Goal: Obtain resource: Download file/media

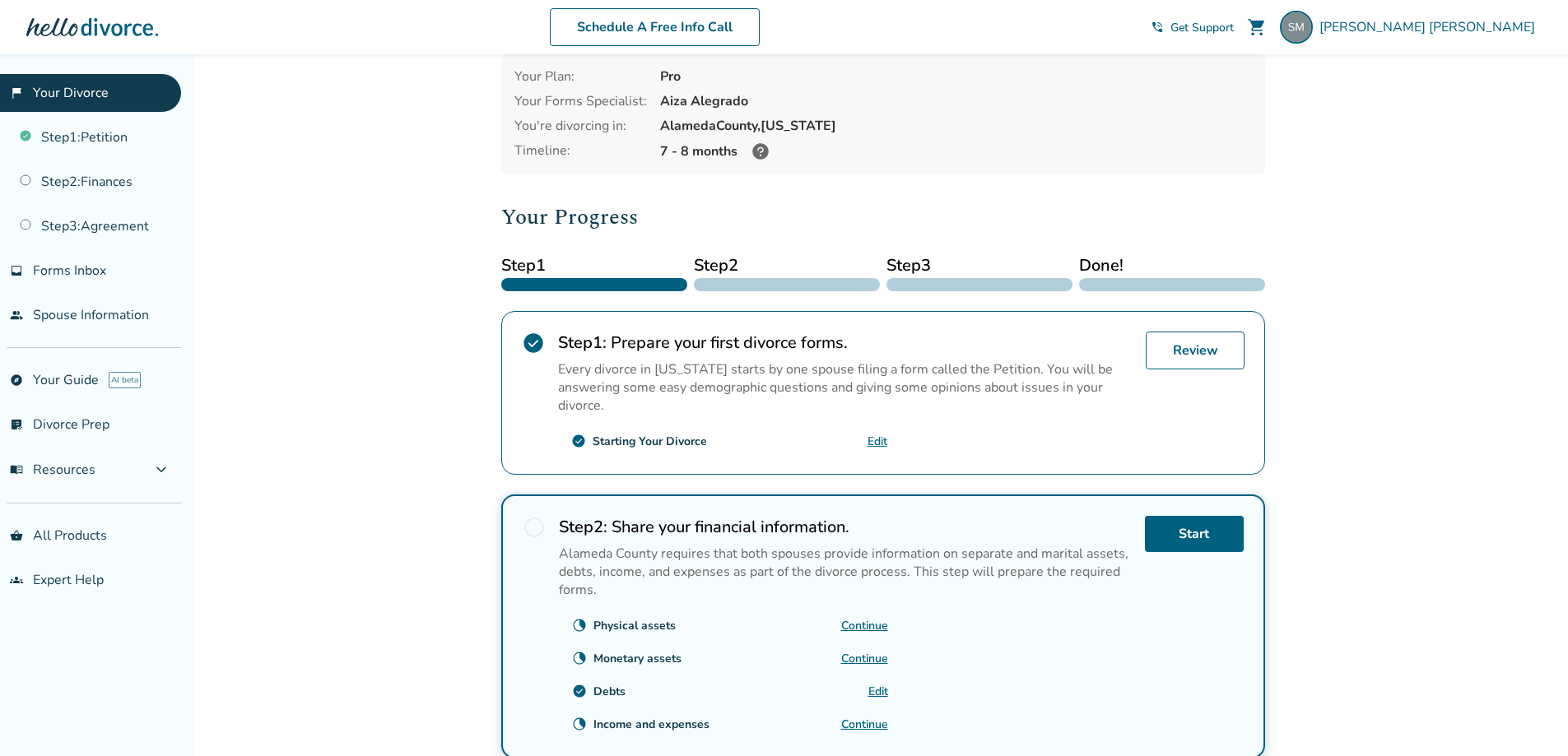
scroll to position [82, 0]
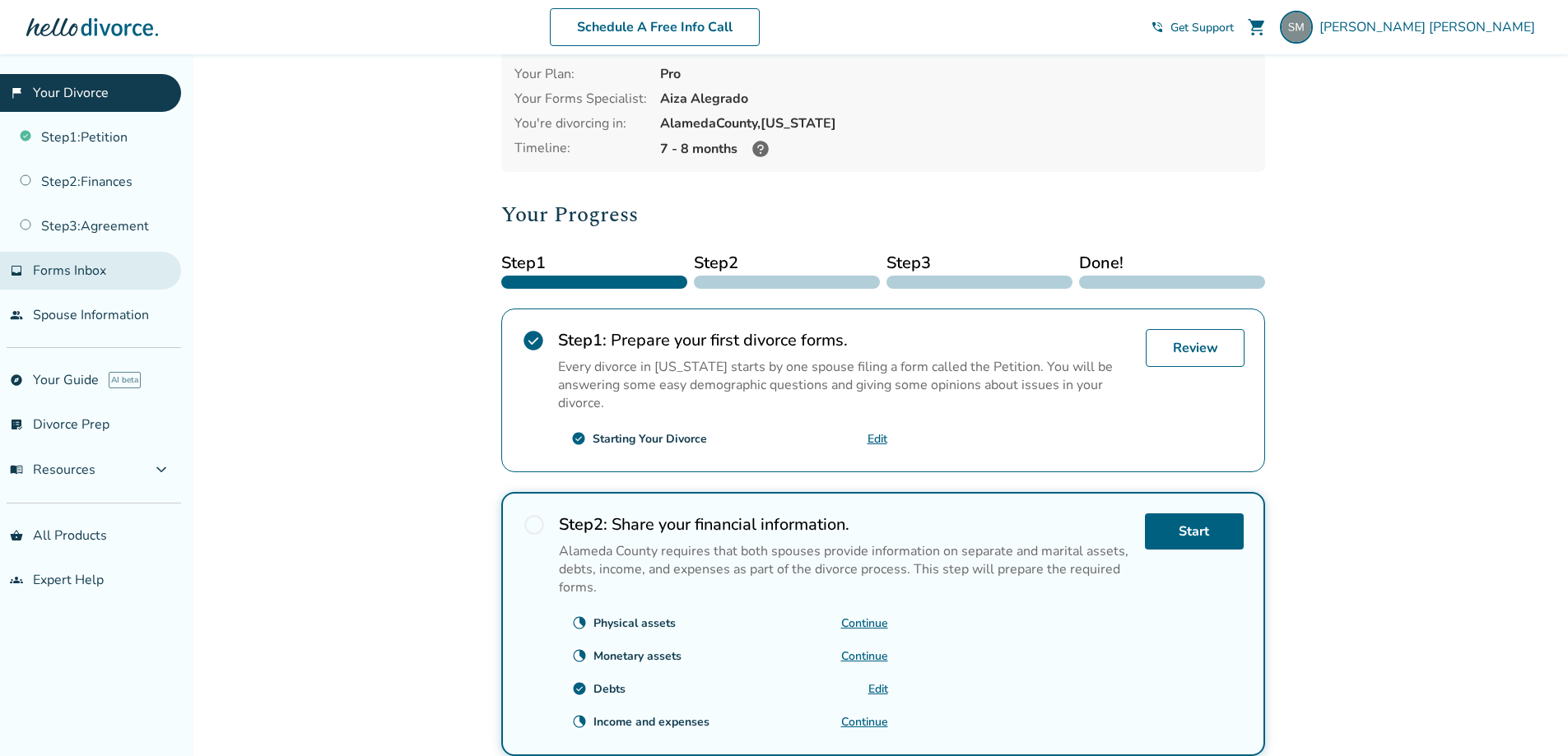
click at [68, 266] on span "Forms Inbox" at bounding box center [70, 271] width 73 height 18
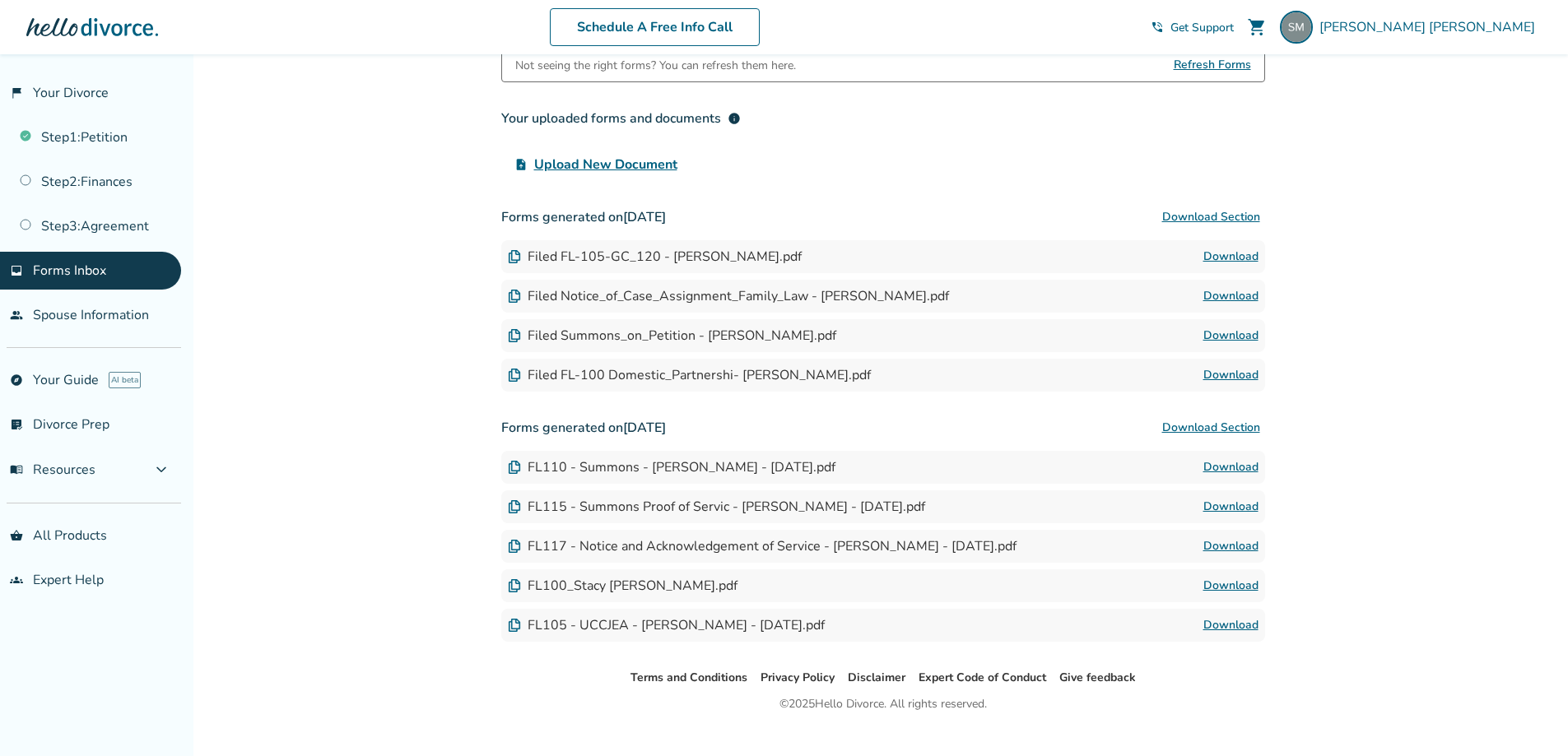
scroll to position [159, 0]
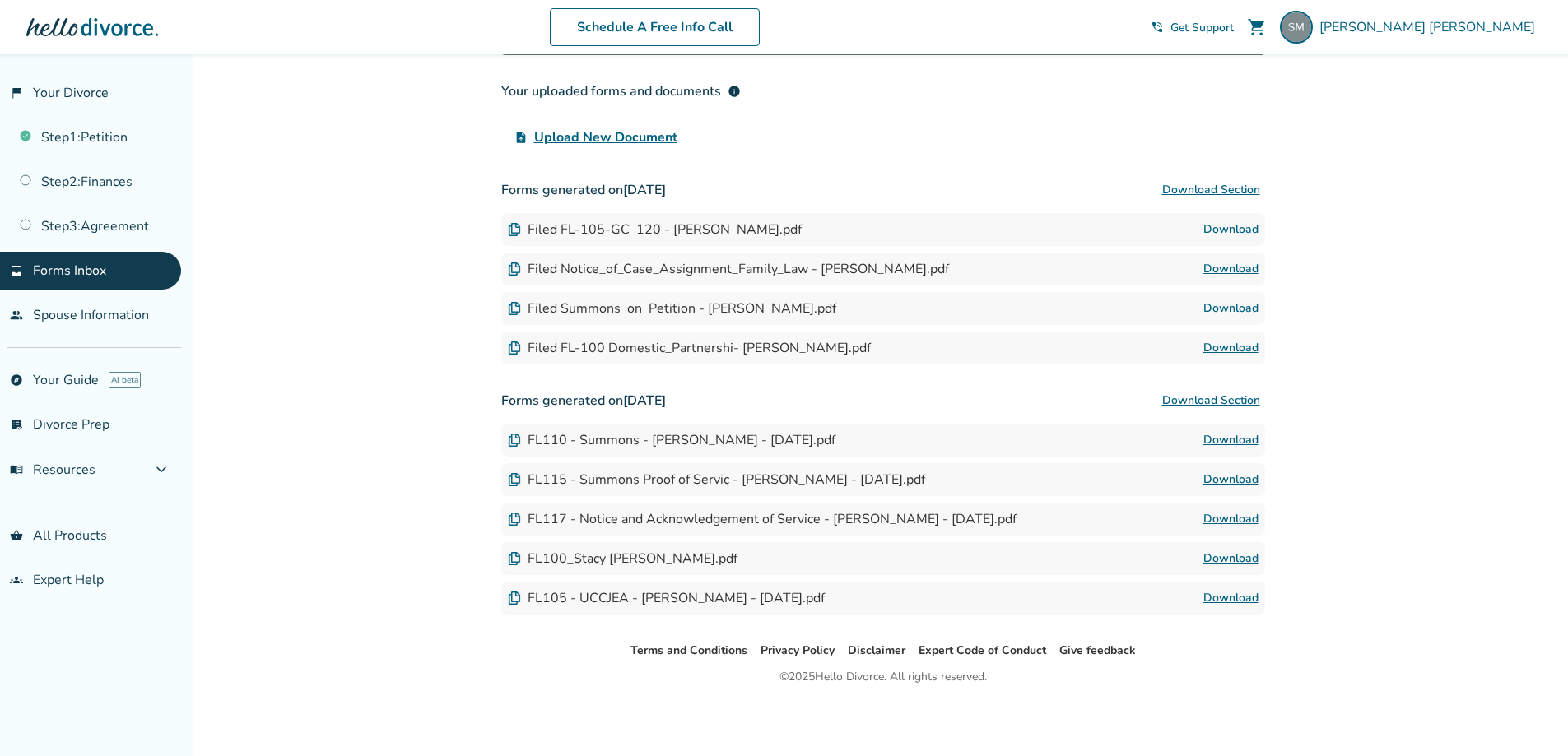
click at [1043, 208] on div "Forms generated on [DATE] Download Section Filed FL-105-GC_120 - [PERSON_NAME].…" at bounding box center [883, 269] width 764 height 191
click at [1052, 223] on div "Filed FL-105-GC_120 - [PERSON_NAME].pdf Download" at bounding box center [883, 230] width 764 height 33
click at [1117, 227] on div "Filed FL-105-GC_120 - [PERSON_NAME].pdf Download" at bounding box center [883, 230] width 764 height 33
click at [1239, 226] on link "Download" at bounding box center [1231, 230] width 55 height 20
click at [90, 321] on link "people Spouse Information" at bounding box center [90, 315] width 181 height 37
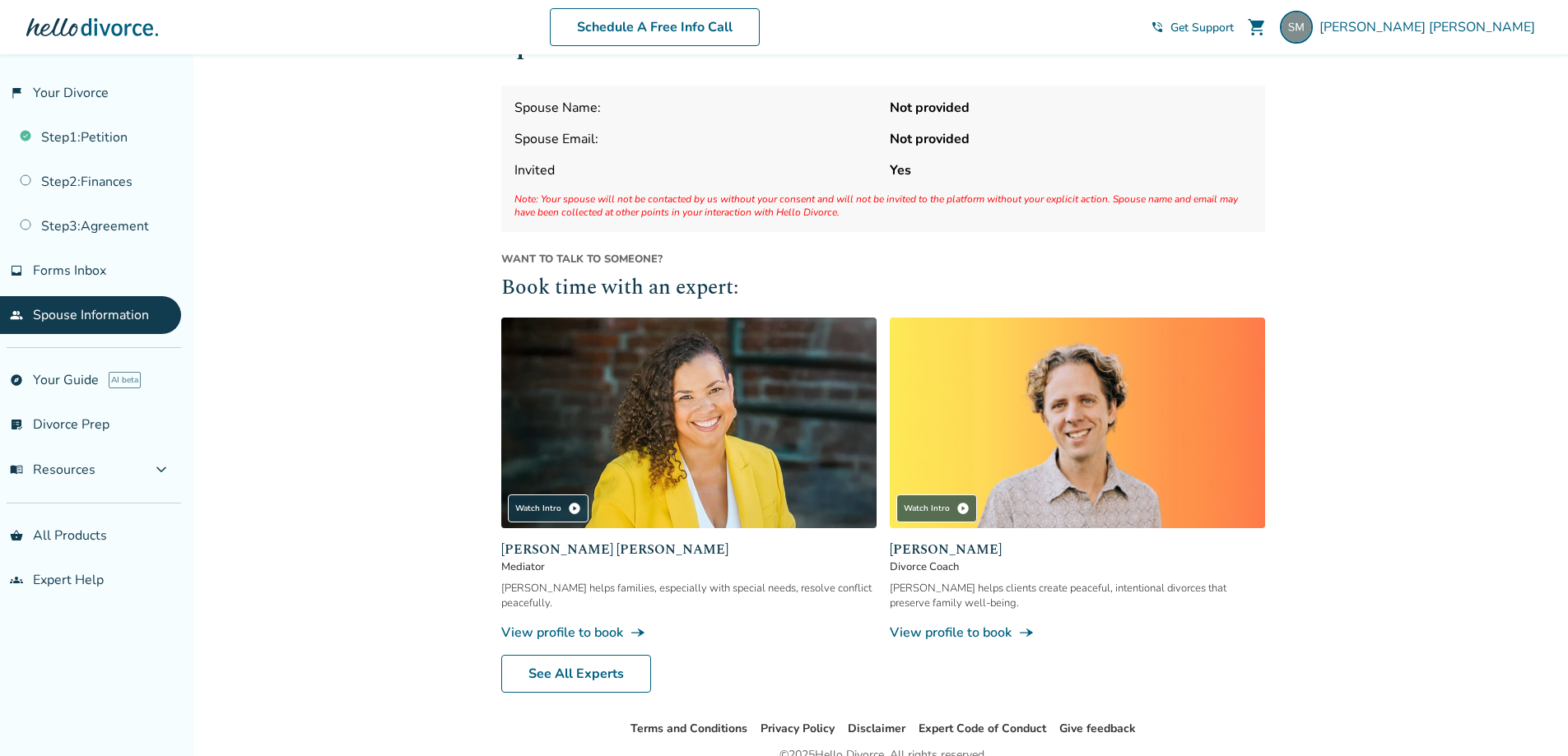
scroll to position [82, 0]
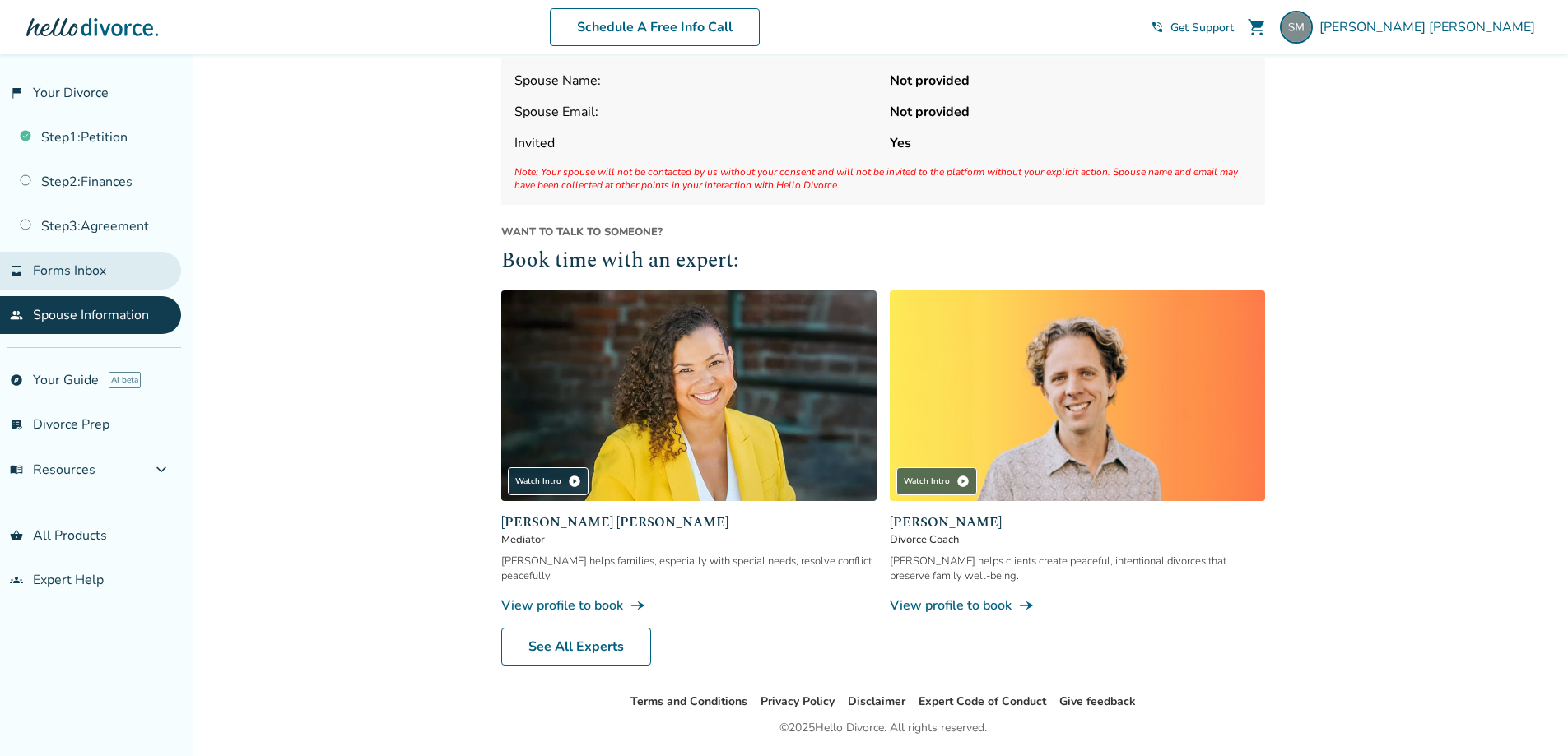
click at [91, 271] on span "Forms Inbox" at bounding box center [70, 271] width 73 height 18
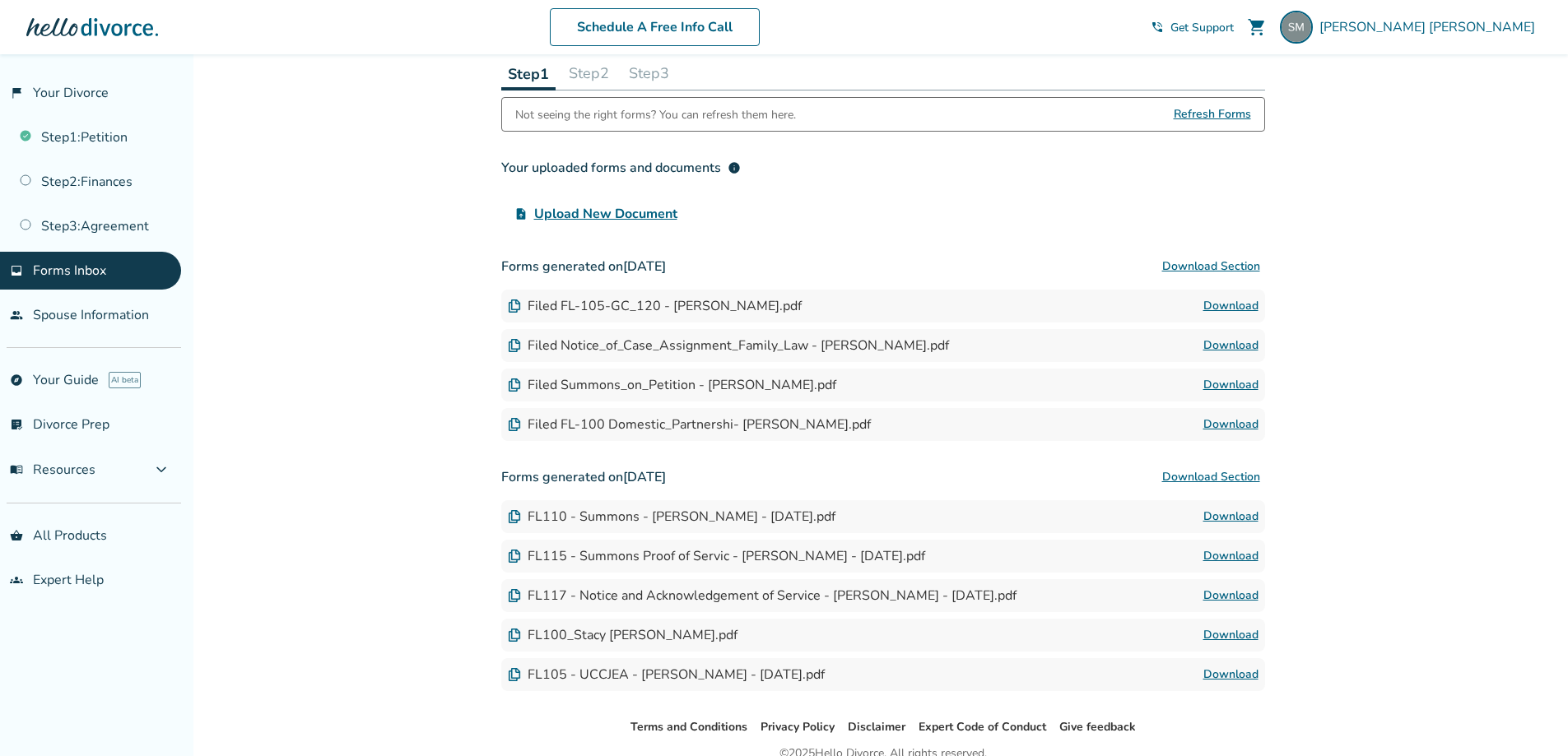
click at [1222, 108] on span "Refresh Forms" at bounding box center [1212, 115] width 77 height 33
click at [1181, 115] on span "Refresh Forms" at bounding box center [1212, 115] width 77 height 33
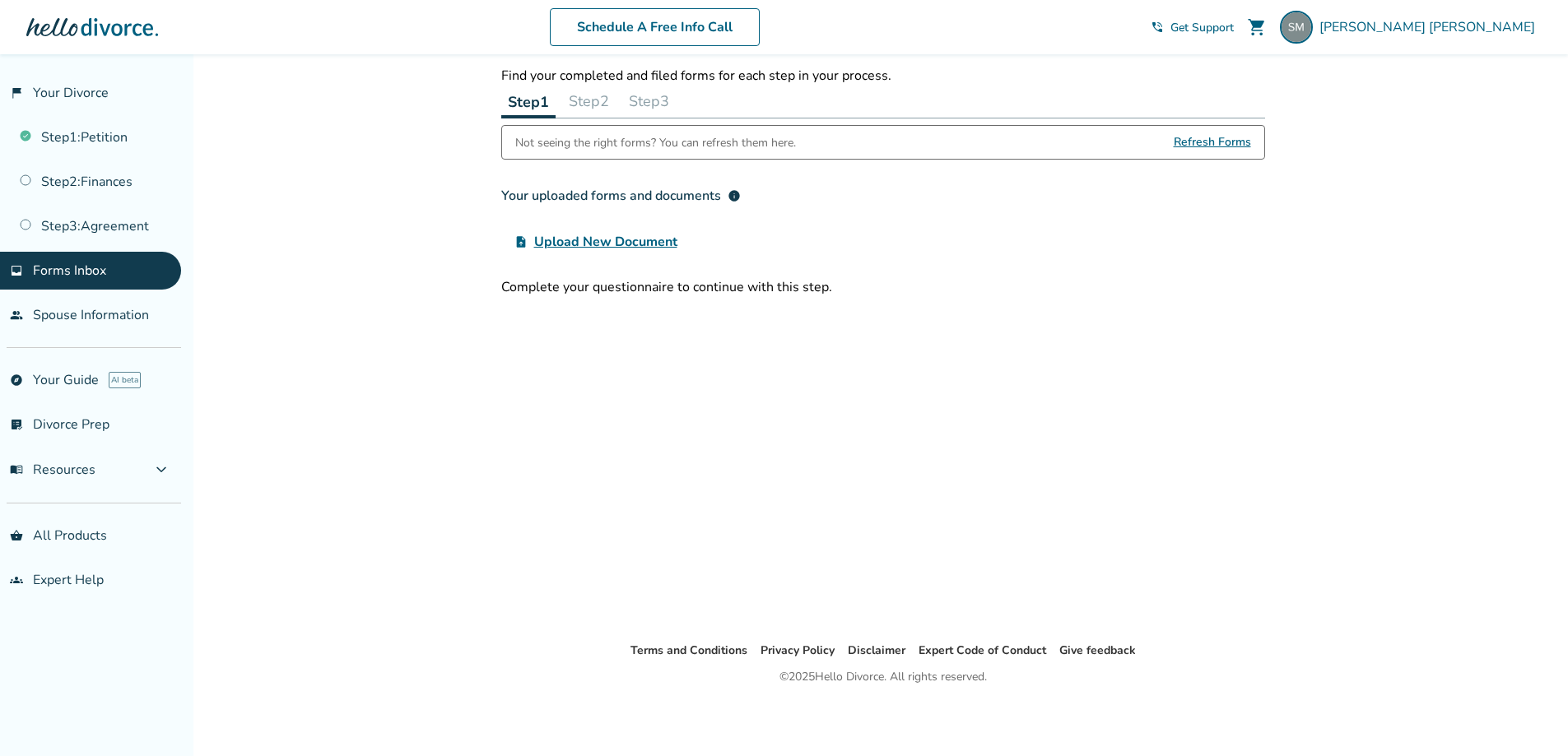
scroll to position [72, 0]
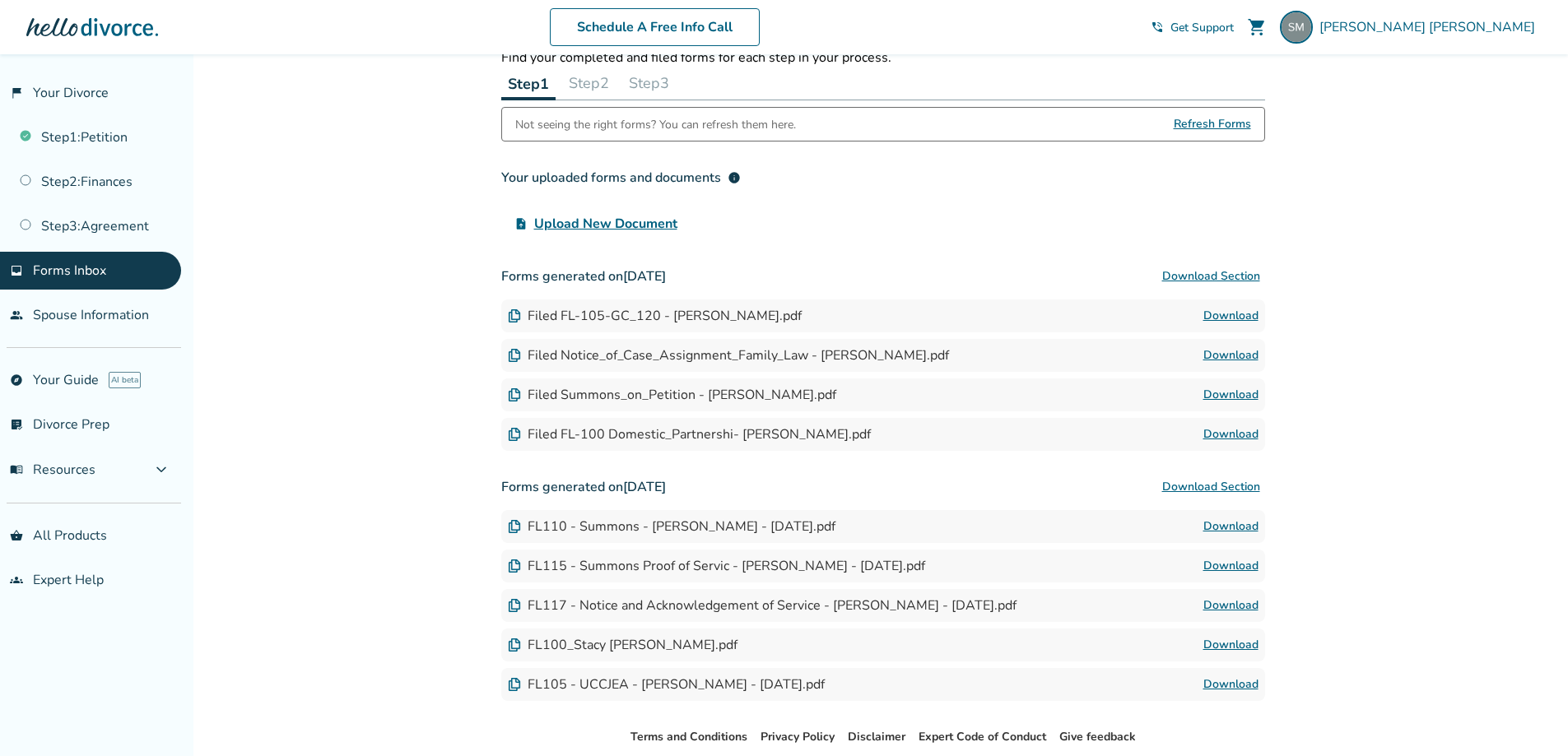
click at [1238, 606] on link "Download" at bounding box center [1231, 605] width 55 height 20
